Goal: Find contact information: Find contact information

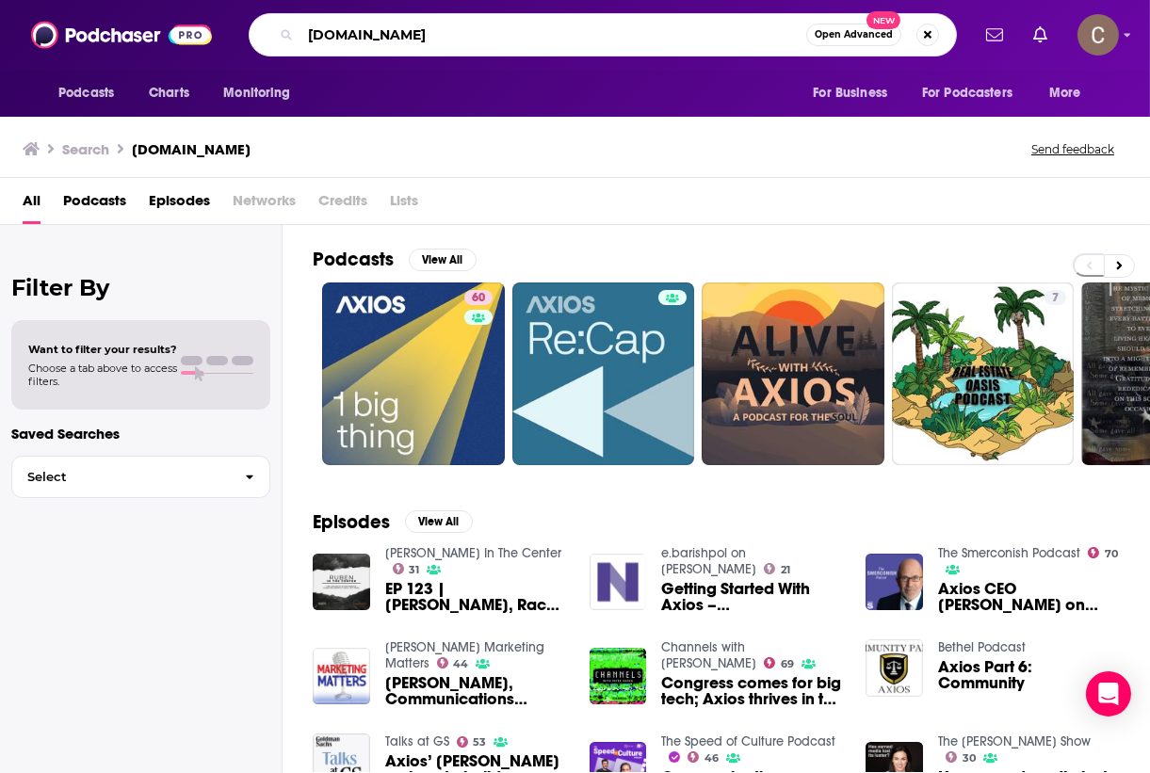
click at [448, 31] on input "[DOMAIN_NAME]" at bounding box center [553, 35] width 506 height 30
paste input "[PERSON_NAME]"
drag, startPoint x: 383, startPoint y: 34, endPoint x: 237, endPoint y: 32, distance: 145.9
click at [237, 32] on div "axios.comDr [PERSON_NAME] Open Advanced New" at bounding box center [602, 34] width 732 height 43
type input "[PERSON_NAME]"
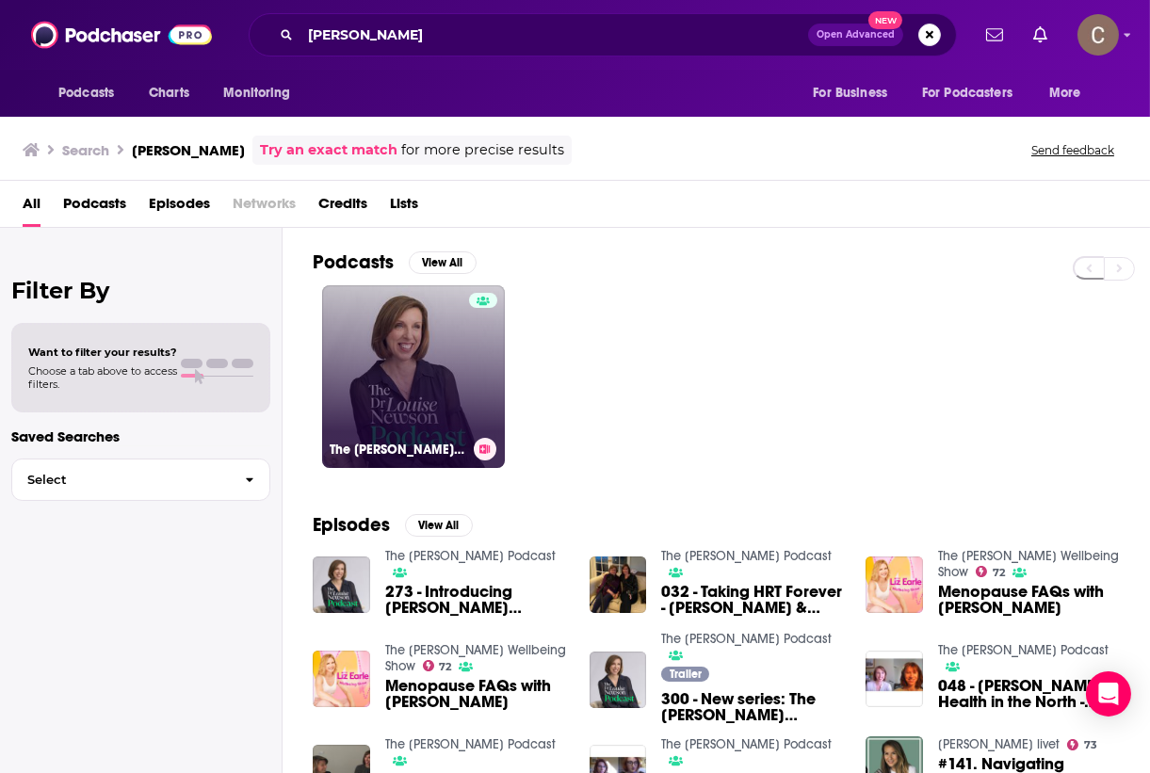
click at [457, 369] on link "The [PERSON_NAME] Podcast" at bounding box center [413, 376] width 183 height 183
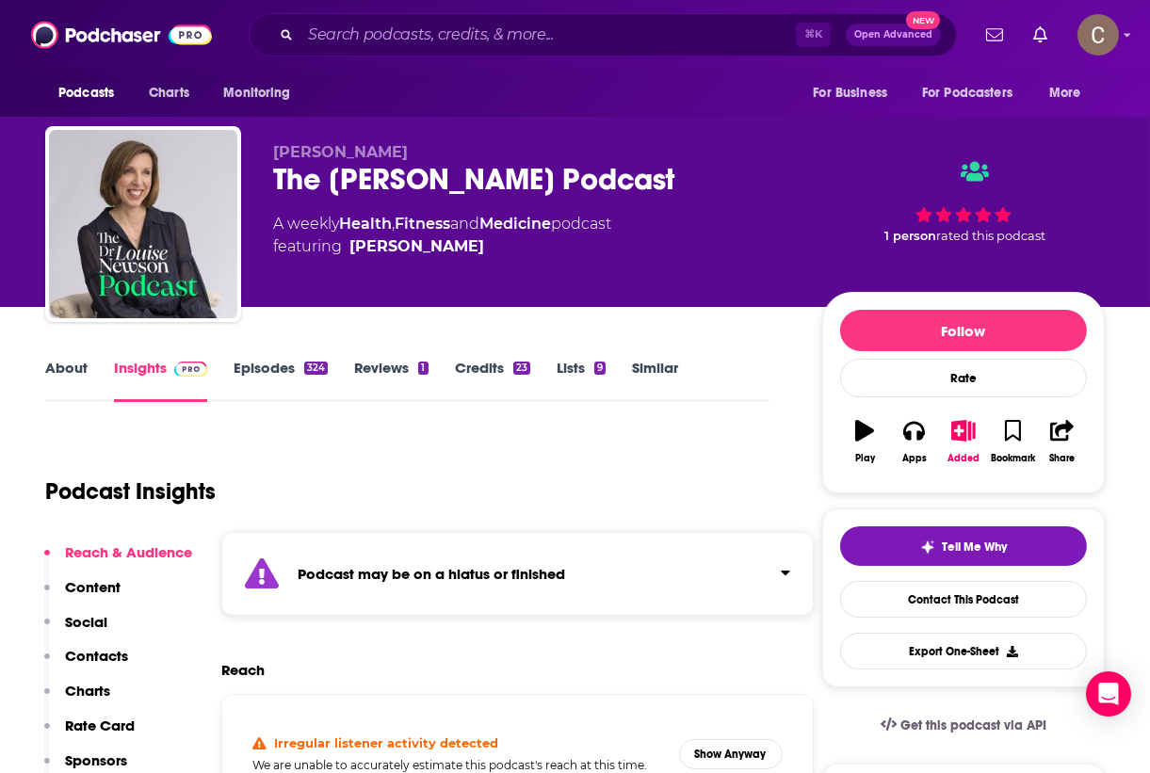
click at [632, 597] on div "Podcast may be on a hiatus or finished" at bounding box center [517, 574] width 592 height 84
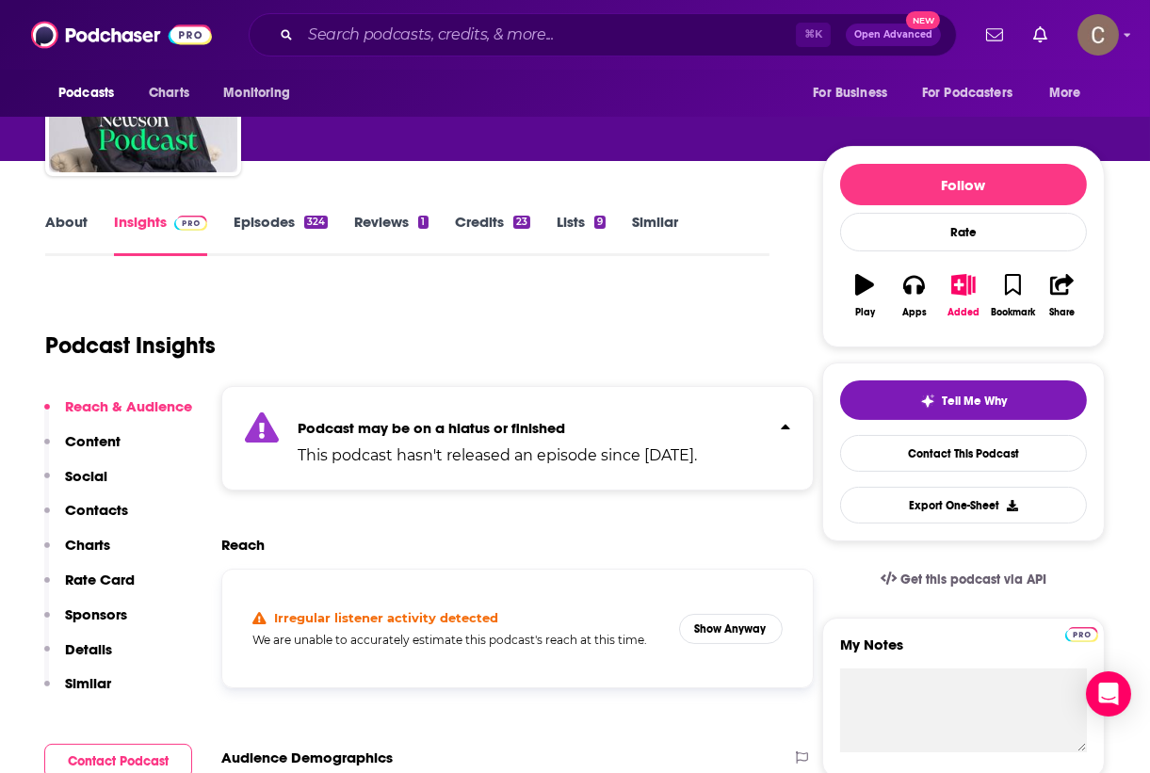
scroll to position [204, 0]
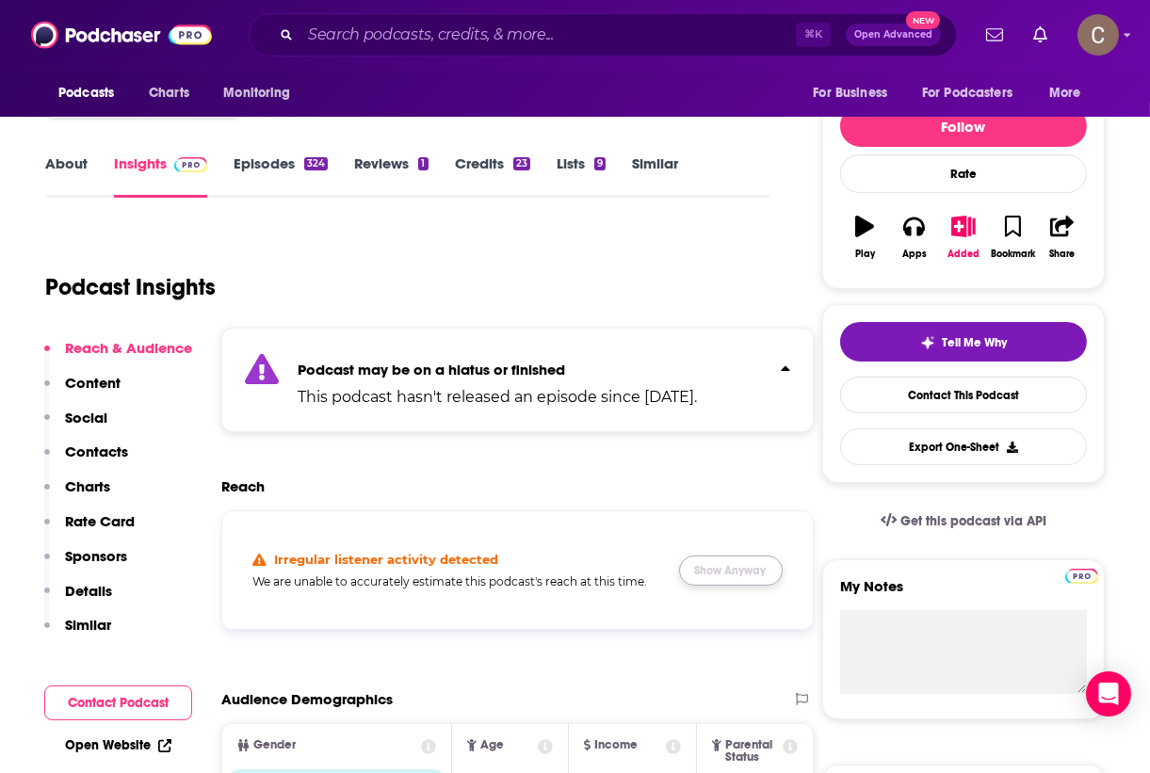
click at [758, 562] on button "Show Anyway" at bounding box center [731, 570] width 104 height 30
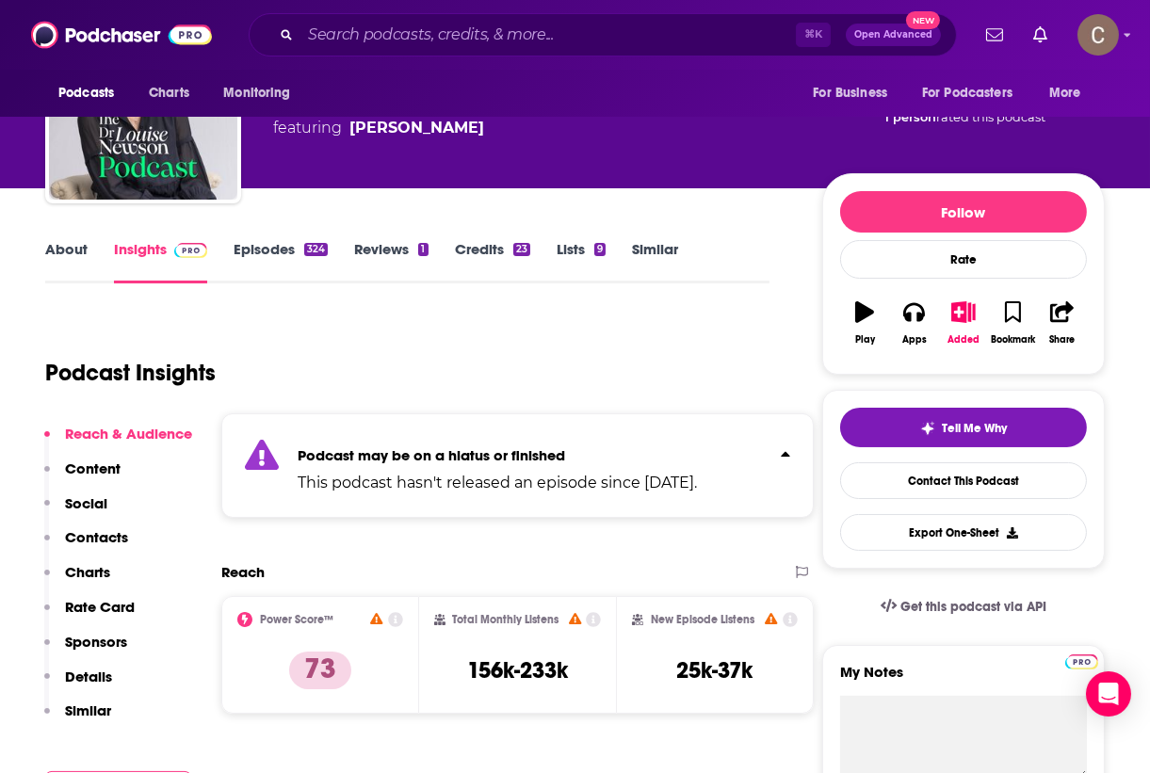
scroll to position [0, 0]
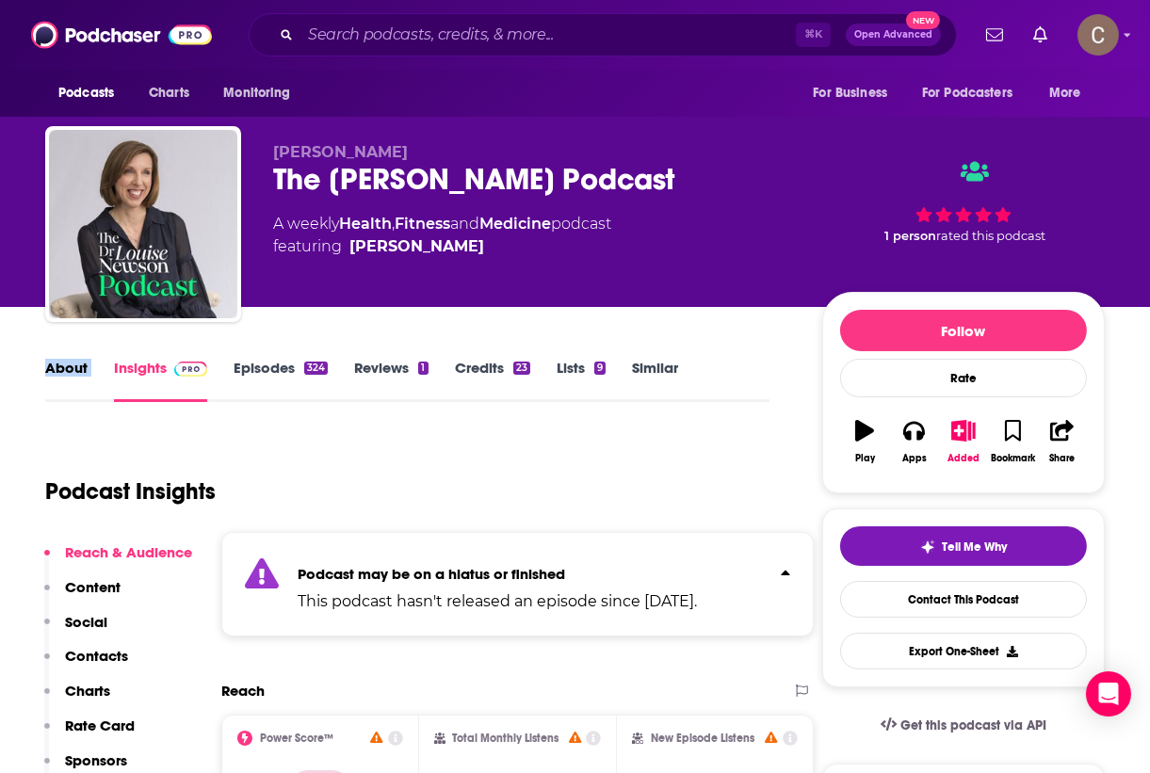
click at [60, 365] on link "About" at bounding box center [66, 380] width 42 height 43
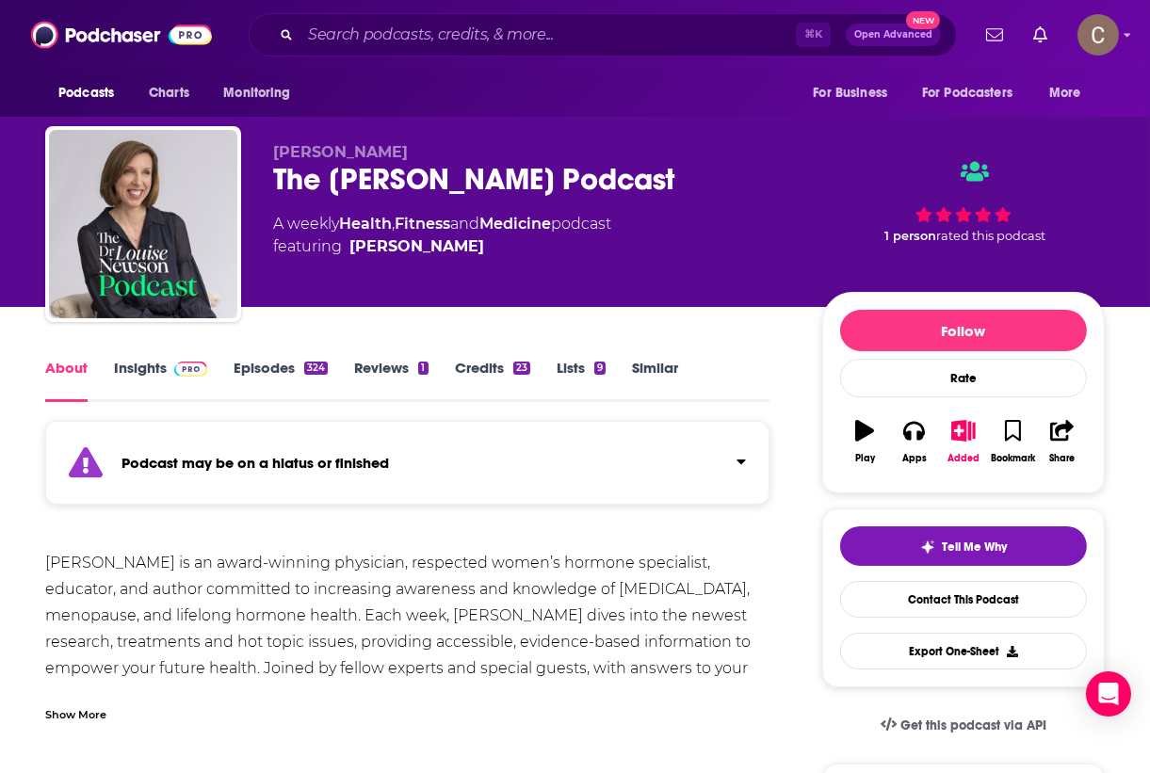
click at [362, 459] on strong "Podcast may be on a hiatus or finished" at bounding box center [254, 463] width 267 height 18
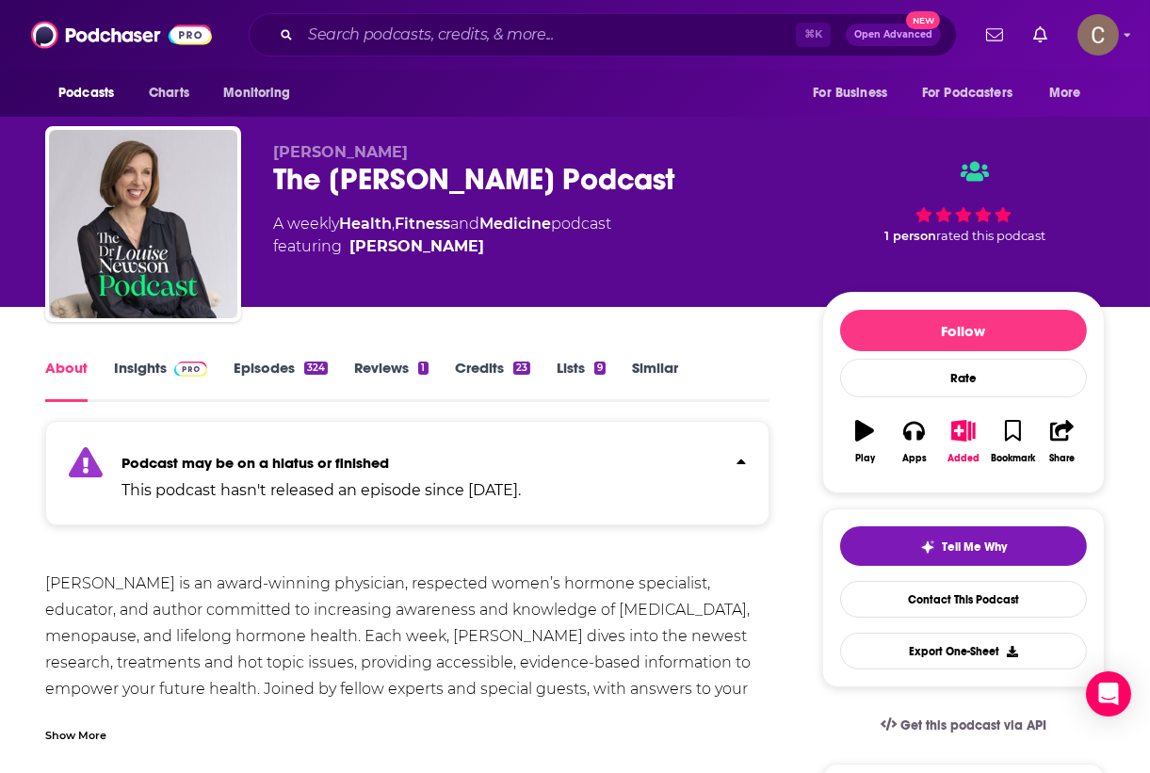
click at [243, 368] on link "Episodes 324" at bounding box center [280, 380] width 94 height 43
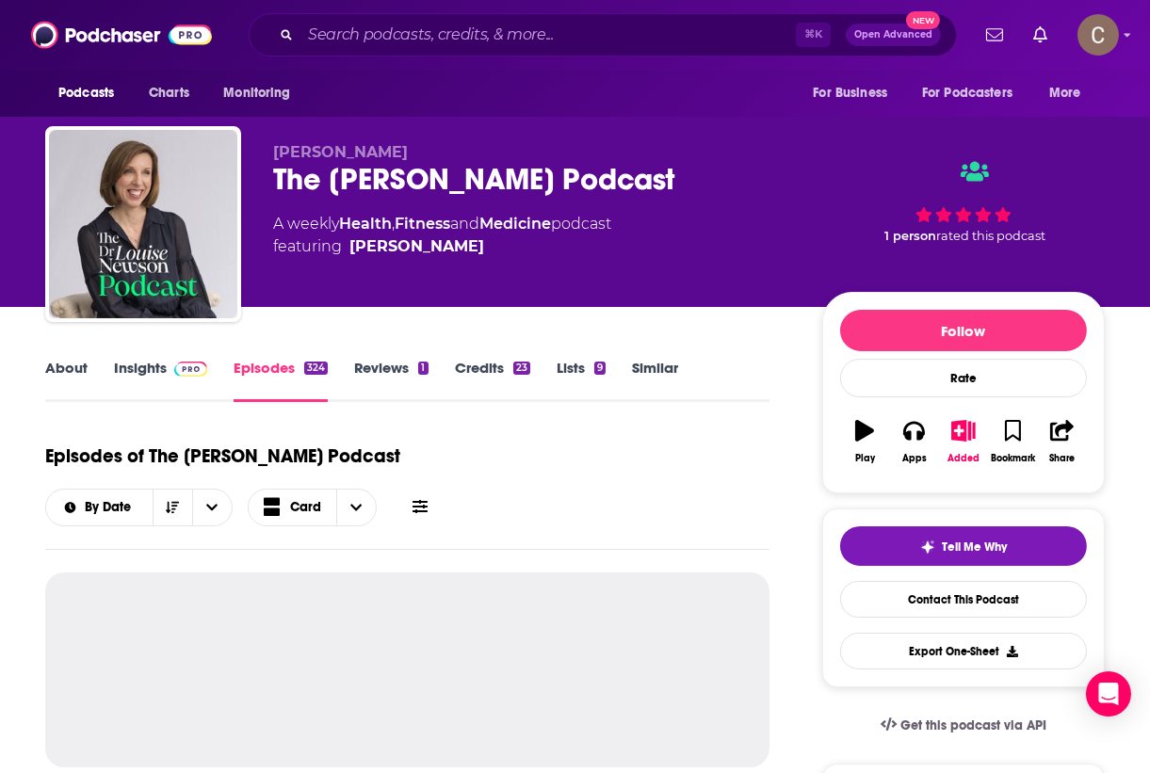
click at [163, 365] on link "Insights" at bounding box center [160, 380] width 93 height 43
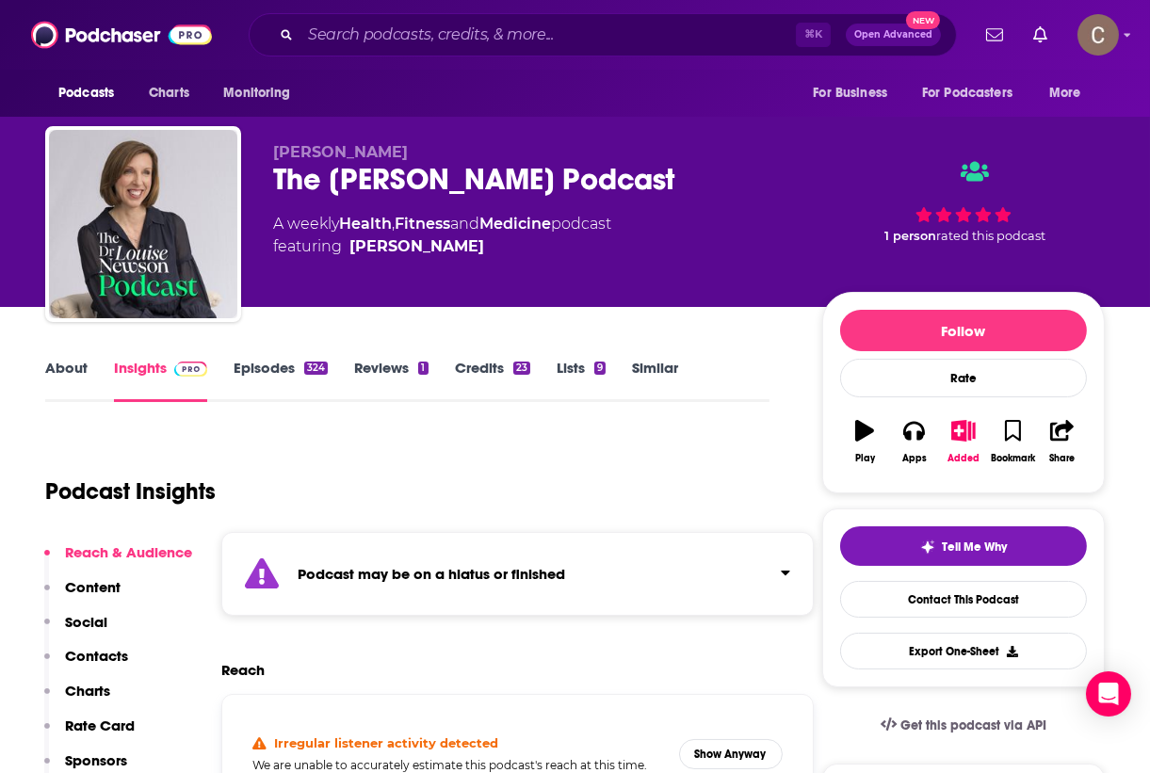
click at [734, 575] on div "Podcast may be on a hiatus or finished" at bounding box center [517, 574] width 592 height 84
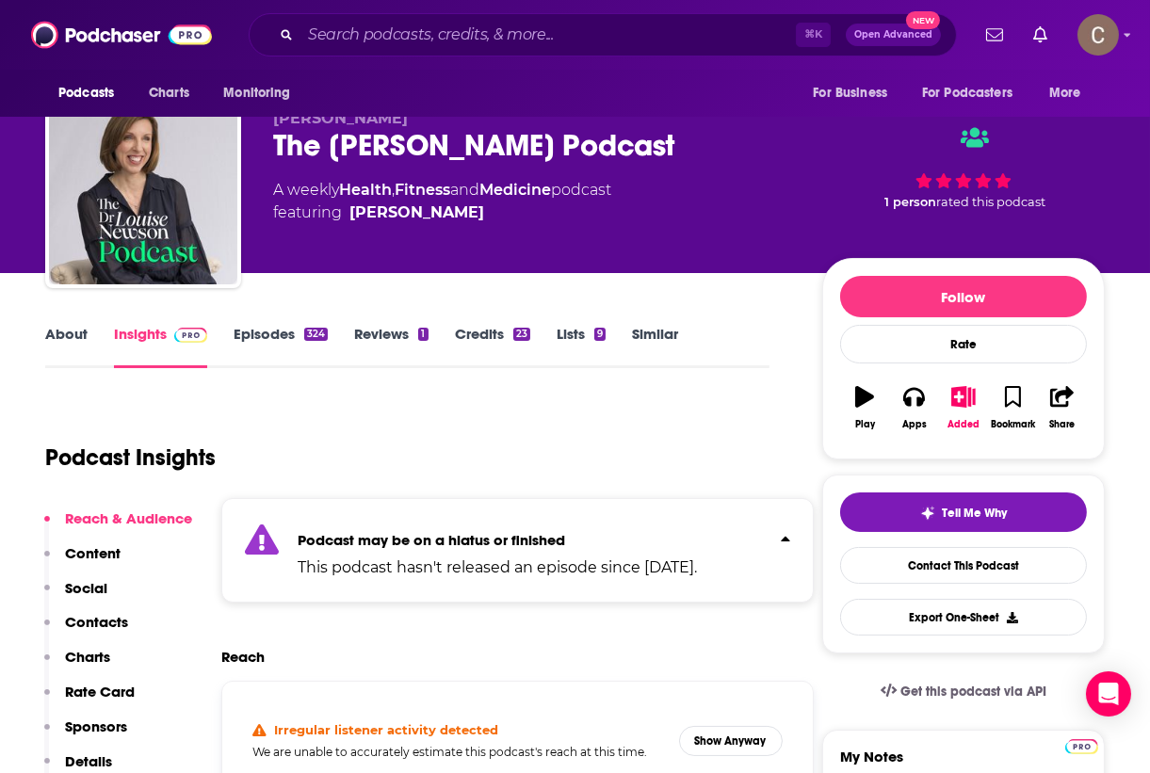
scroll to position [186, 0]
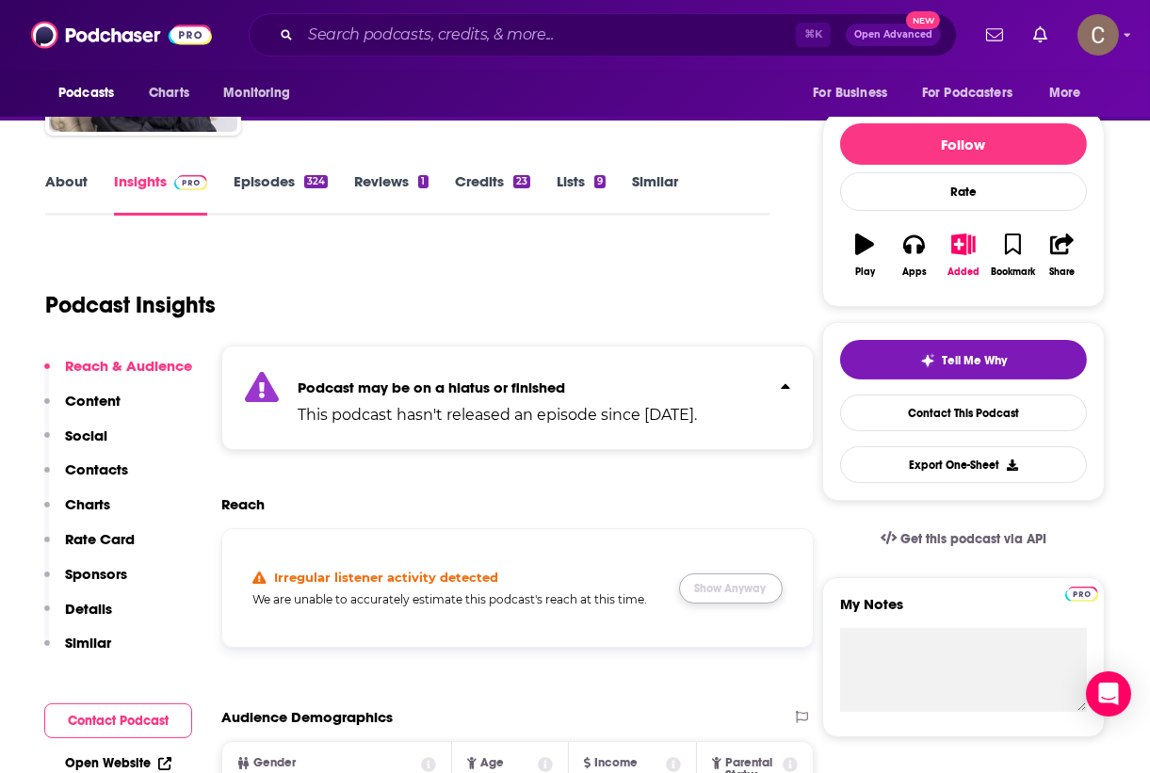
click at [750, 588] on button "Show Anyway" at bounding box center [731, 588] width 104 height 30
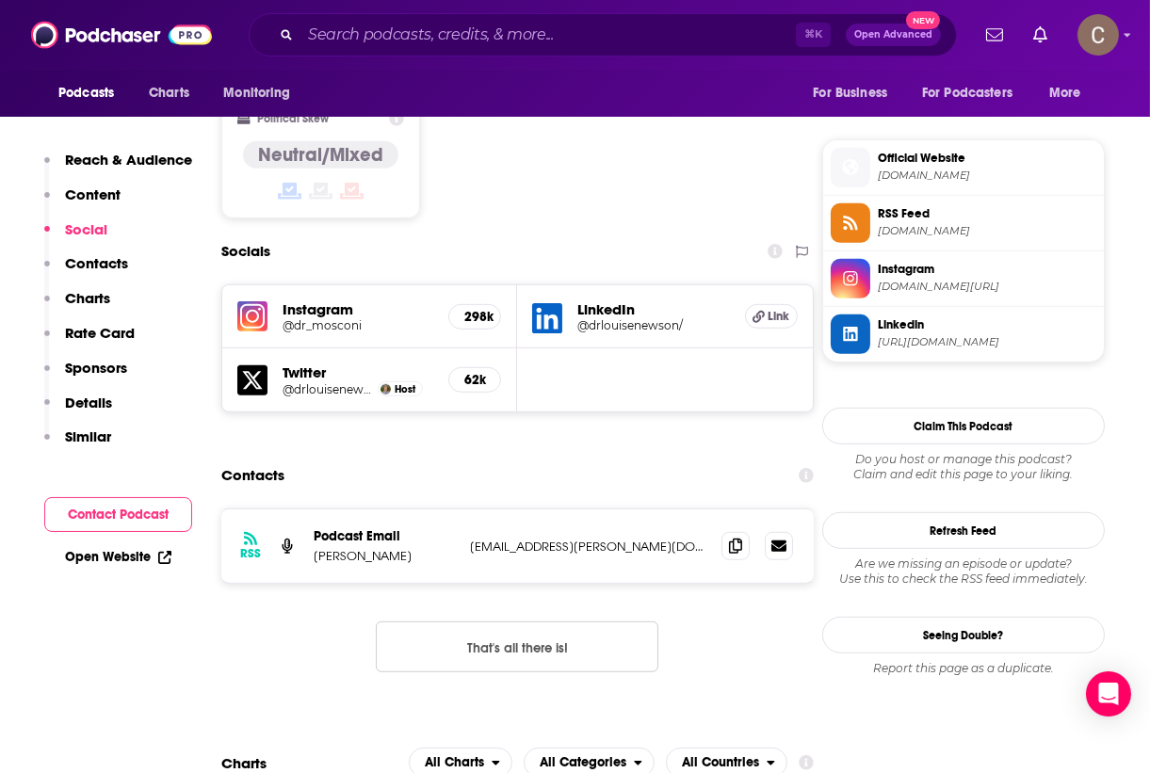
scroll to position [1757, 0]
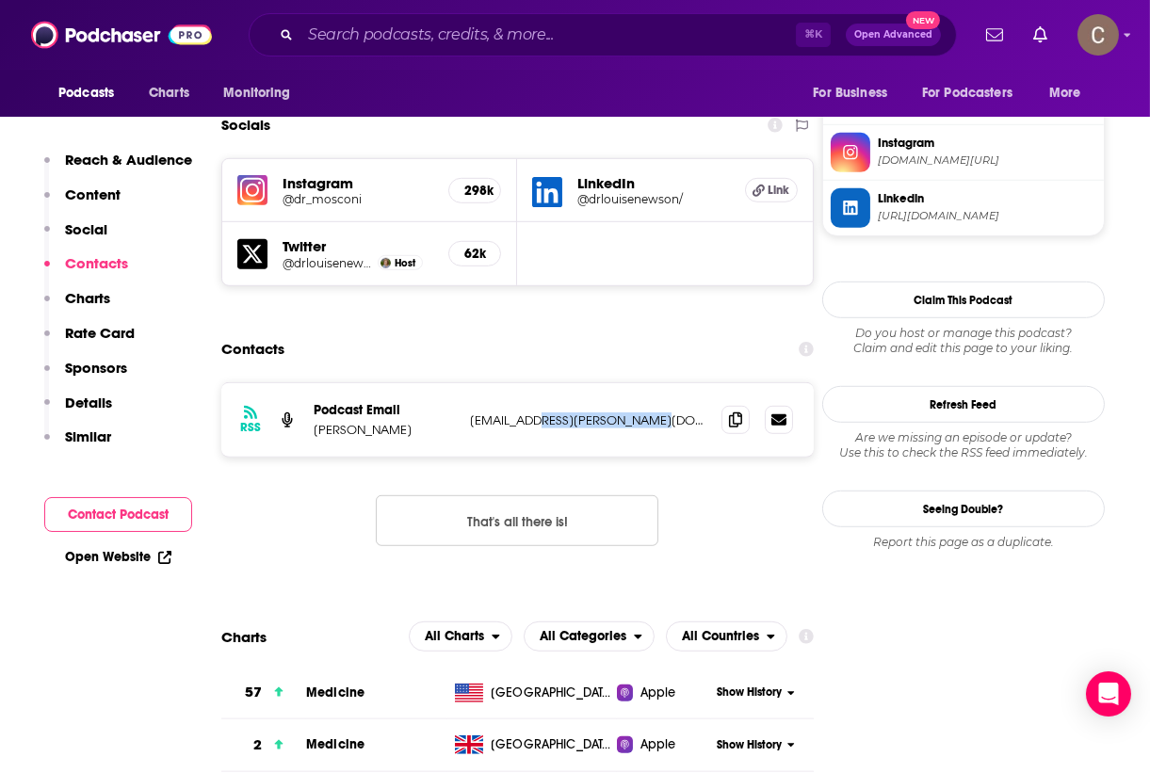
drag, startPoint x: 664, startPoint y: 339, endPoint x: 534, endPoint y: 345, distance: 130.0
click at [534, 412] on p "[EMAIL_ADDRESS][PERSON_NAME][DOMAIN_NAME]" at bounding box center [588, 420] width 236 height 16
copy p "[DOMAIN_NAME]"
